Goal: Information Seeking & Learning: Learn about a topic

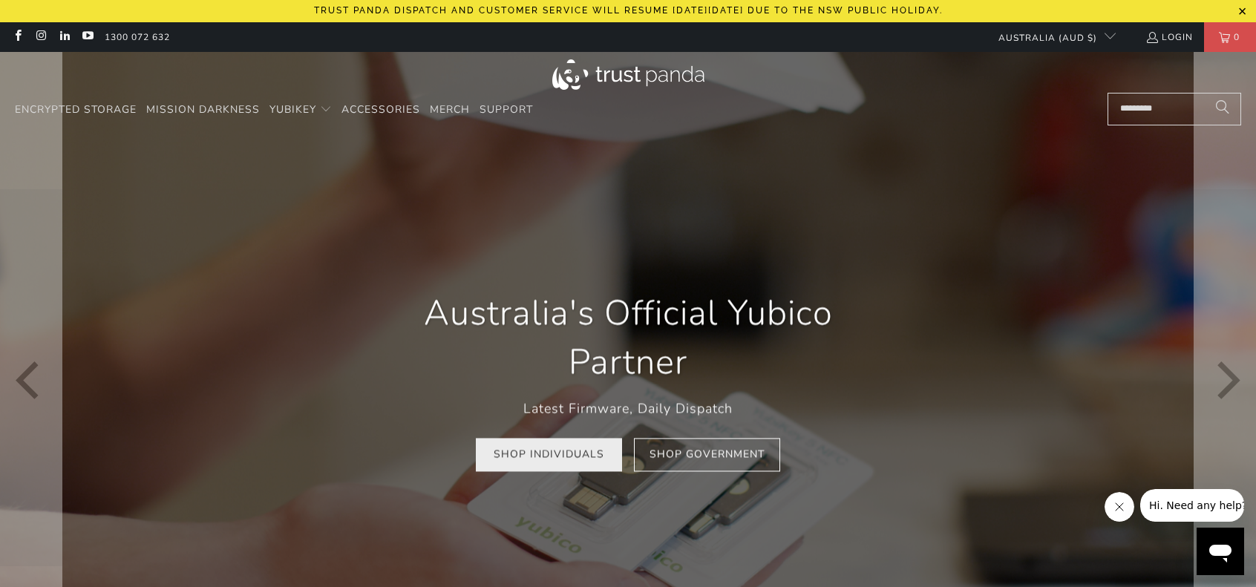
click at [568, 459] on link "Shop Individuals" at bounding box center [549, 454] width 146 height 33
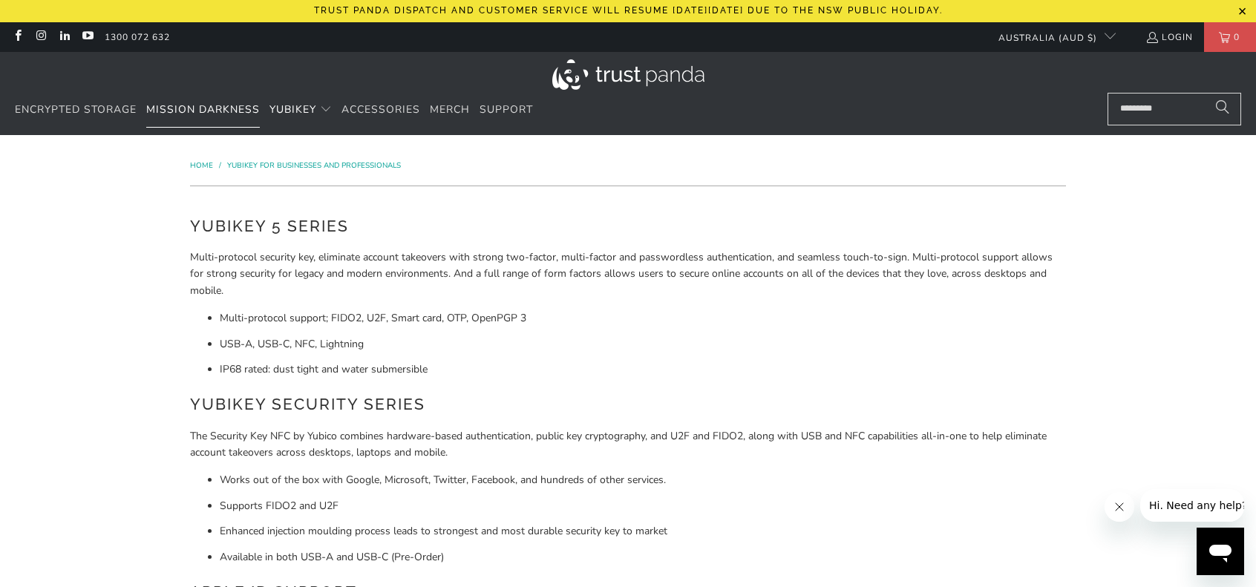
click at [215, 108] on span "Mission Darkness" at bounding box center [203, 109] width 114 height 14
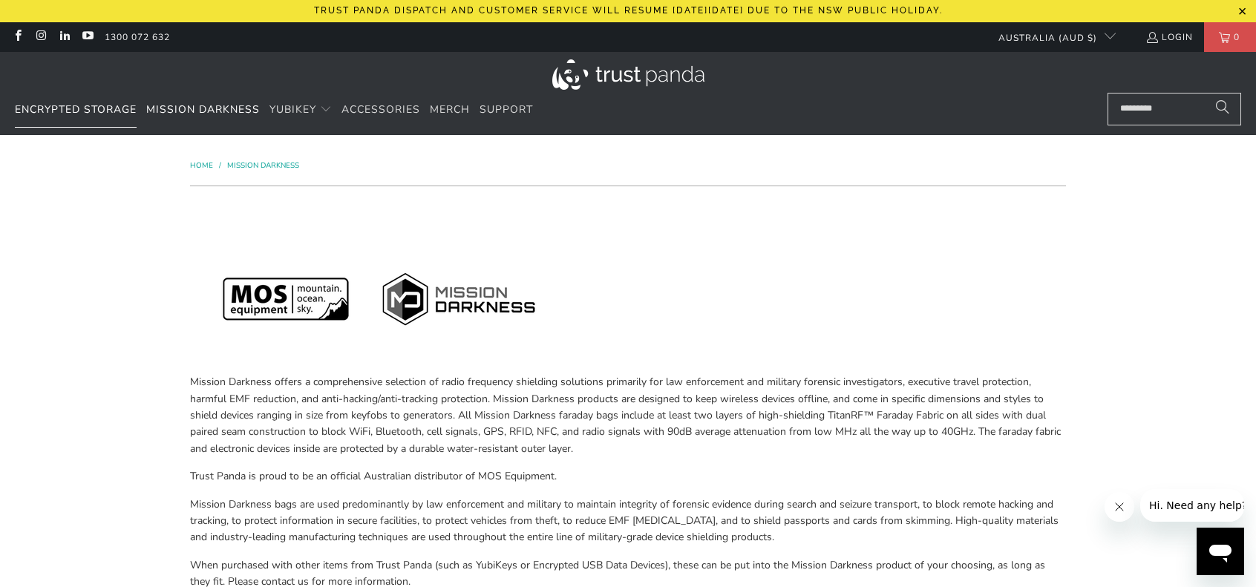
click at [102, 112] on span "Encrypted Storage" at bounding box center [76, 109] width 122 height 14
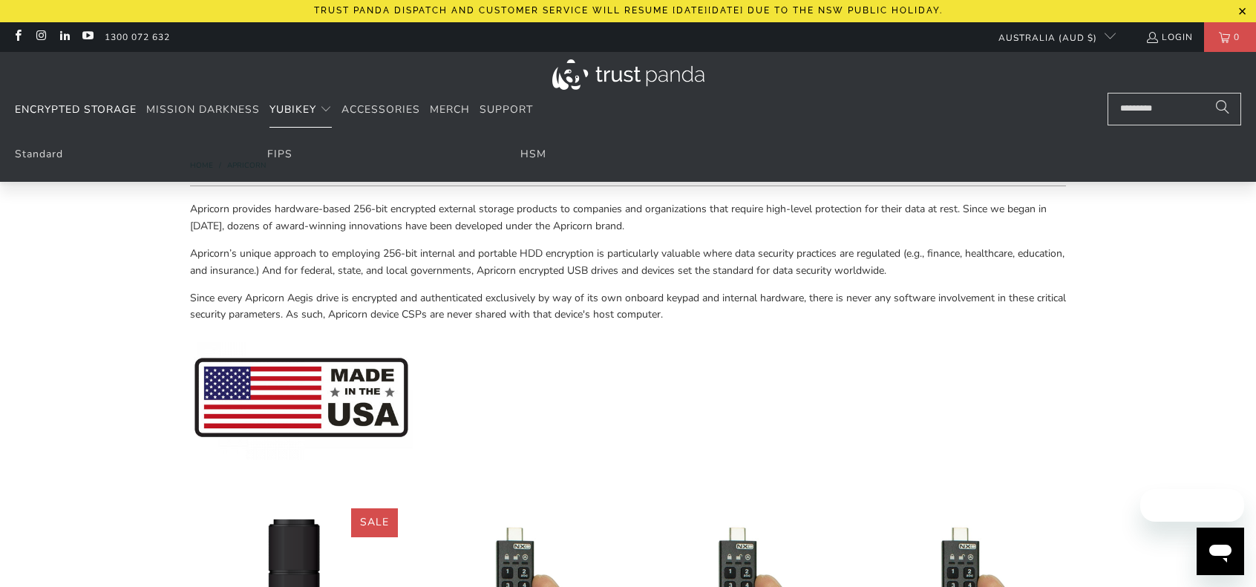
click at [302, 103] on span "YubiKey" at bounding box center [292, 109] width 47 height 14
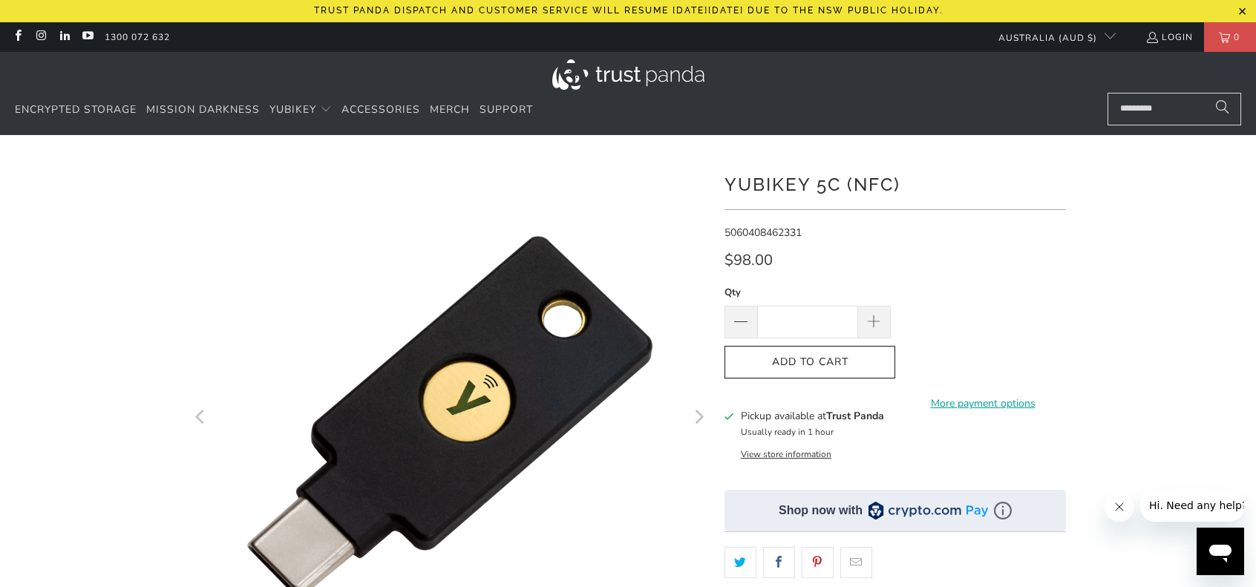
click at [137, 333] on div at bounding box center [628, 531] width 1256 height 749
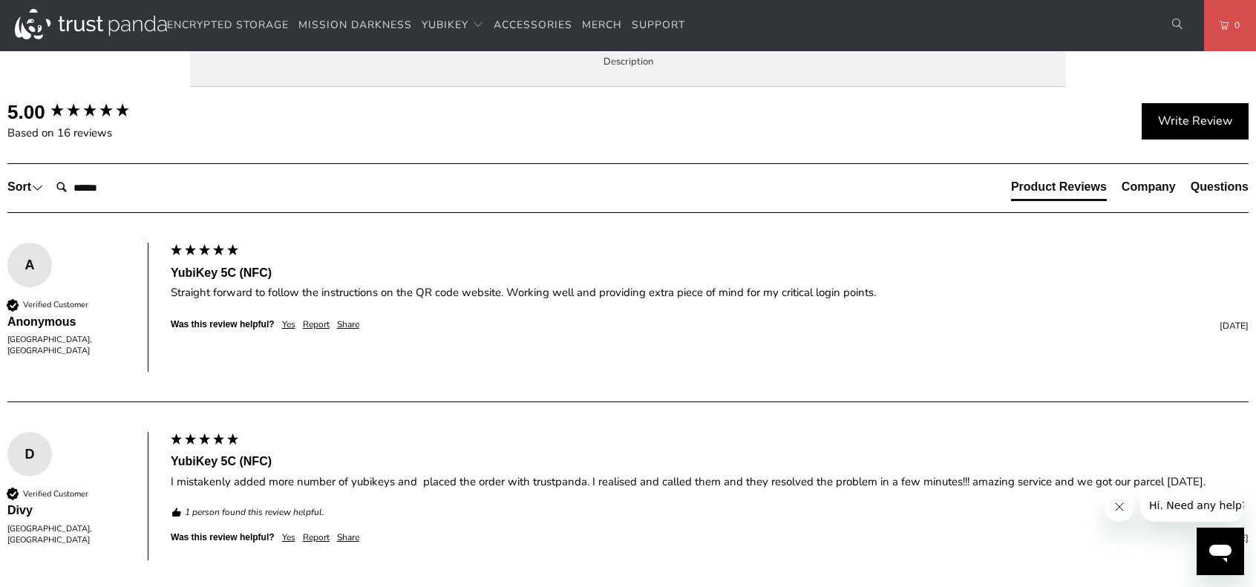
scroll to position [891, 0]
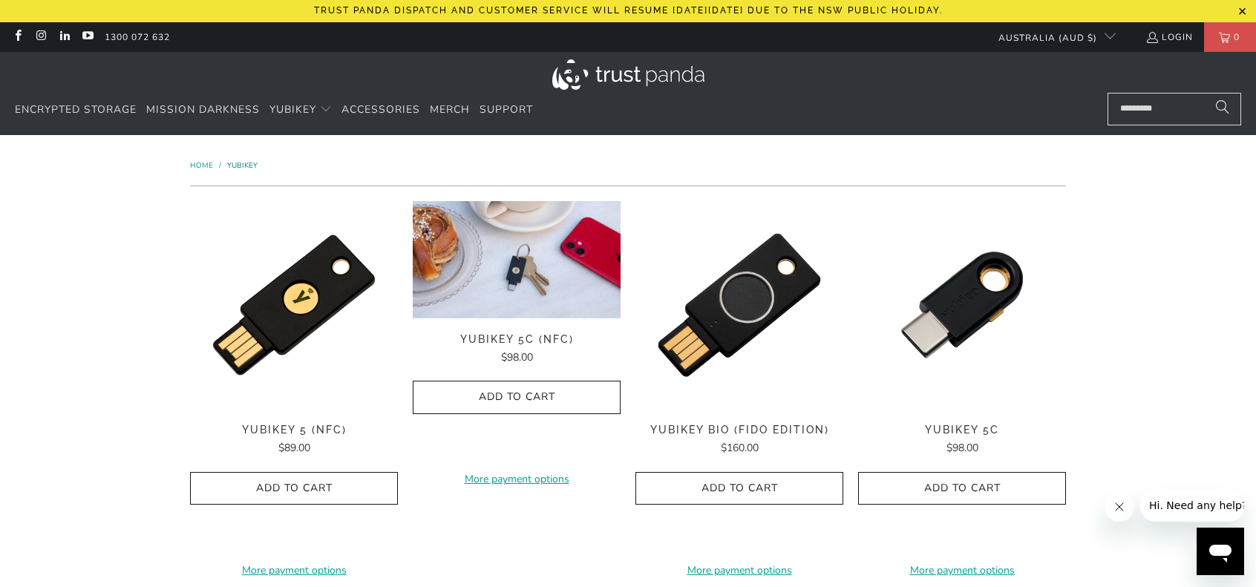
click at [244, 166] on span "YubiKey" at bounding box center [242, 165] width 30 height 10
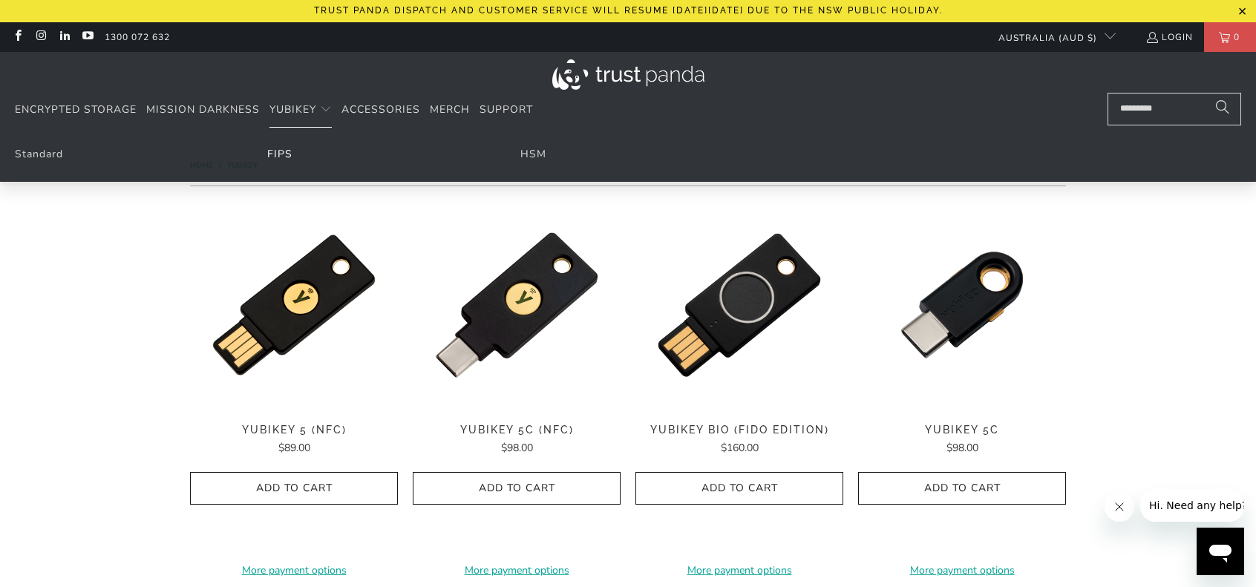
click at [286, 153] on link "FIPS" at bounding box center [279, 154] width 25 height 14
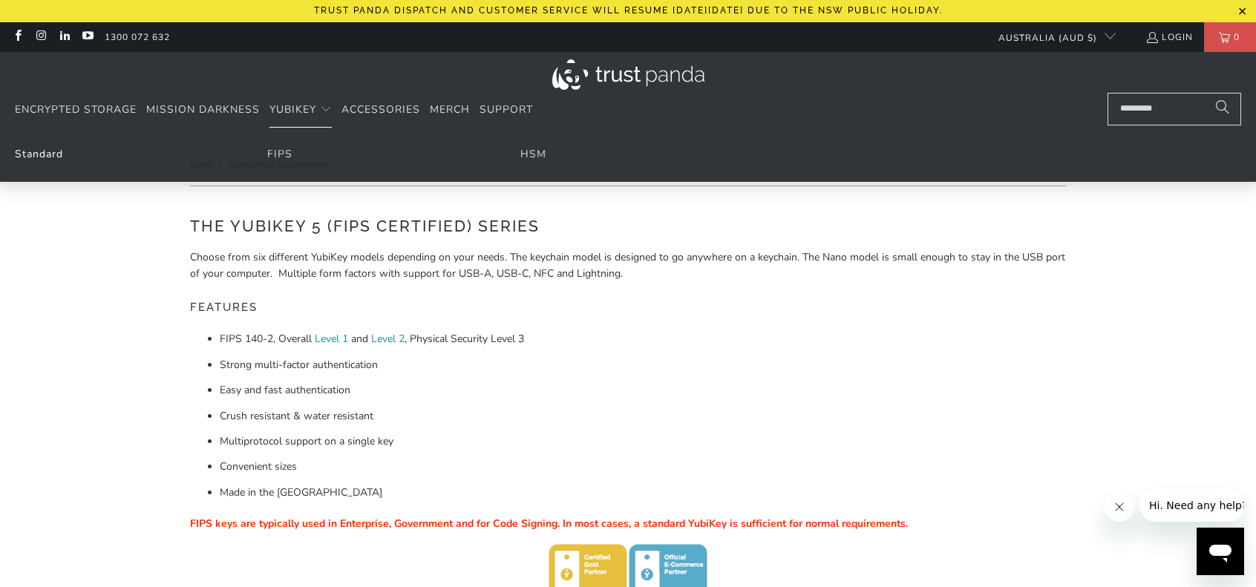
click at [43, 152] on link "Standard" at bounding box center [39, 154] width 48 height 14
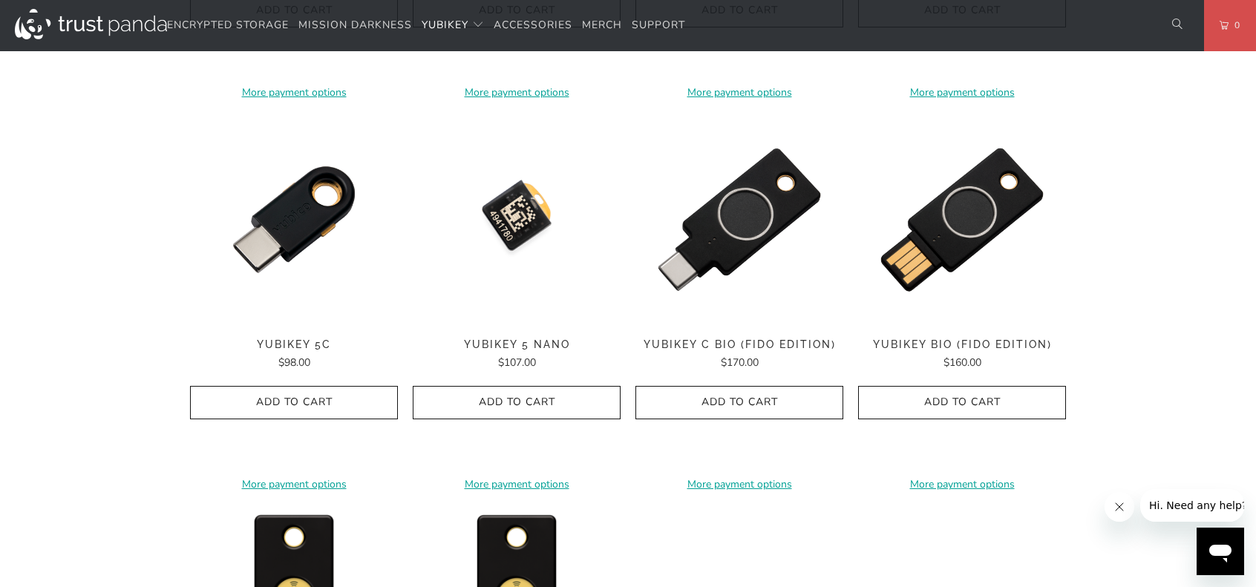
scroll to position [1559, 0]
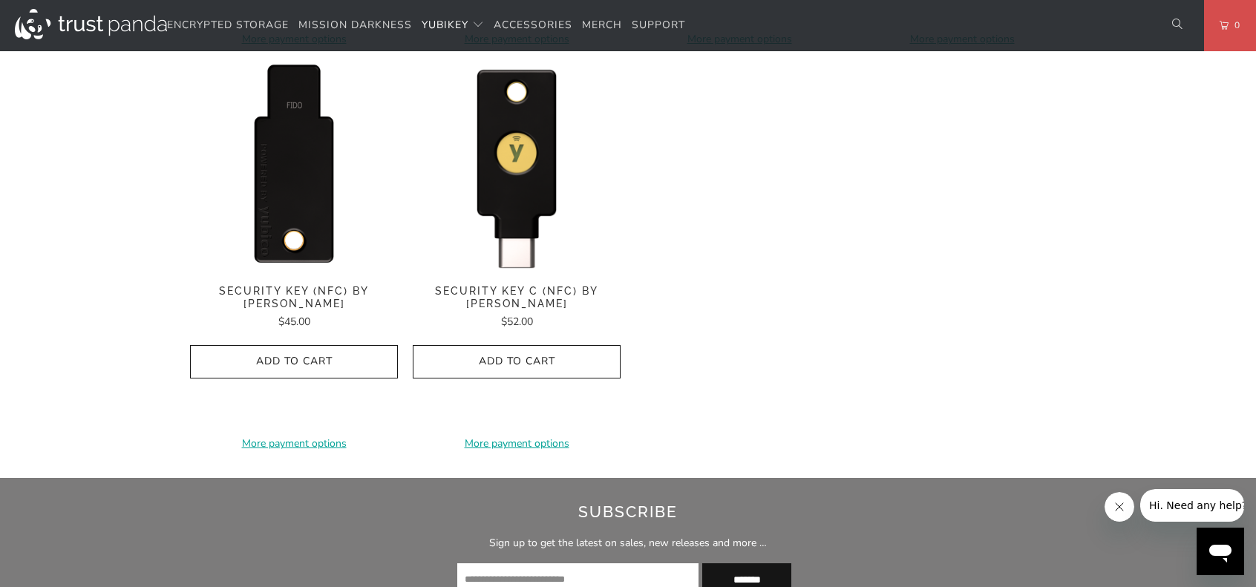
click at [280, 171] on img at bounding box center [294, 166] width 208 height 208
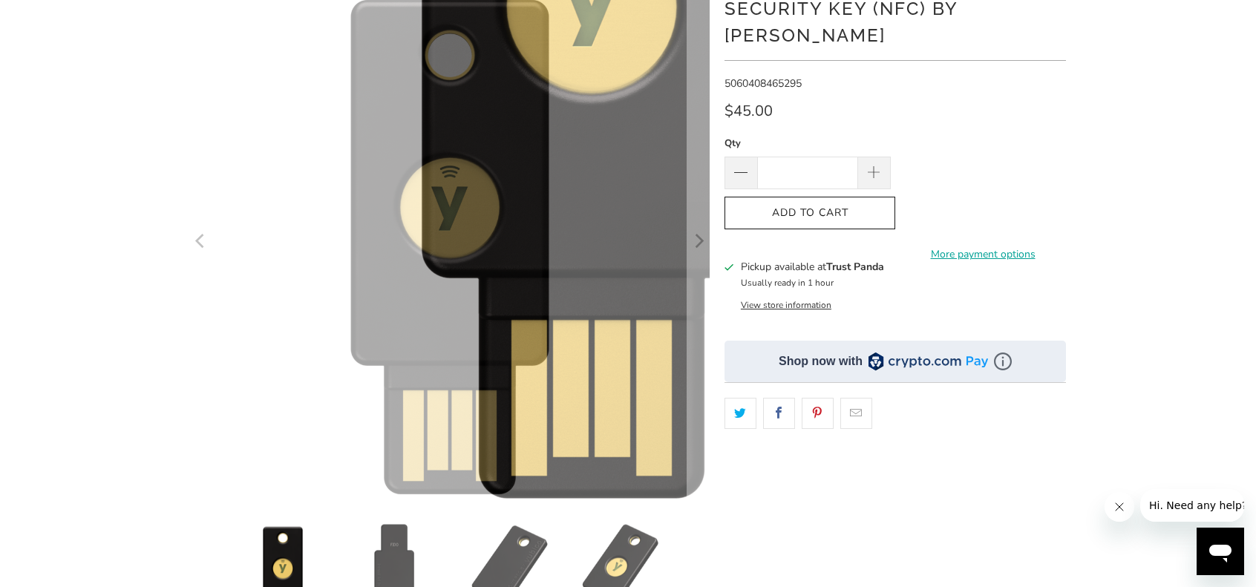
scroll to position [297, 0]
